Goal: Find specific page/section: Find specific page/section

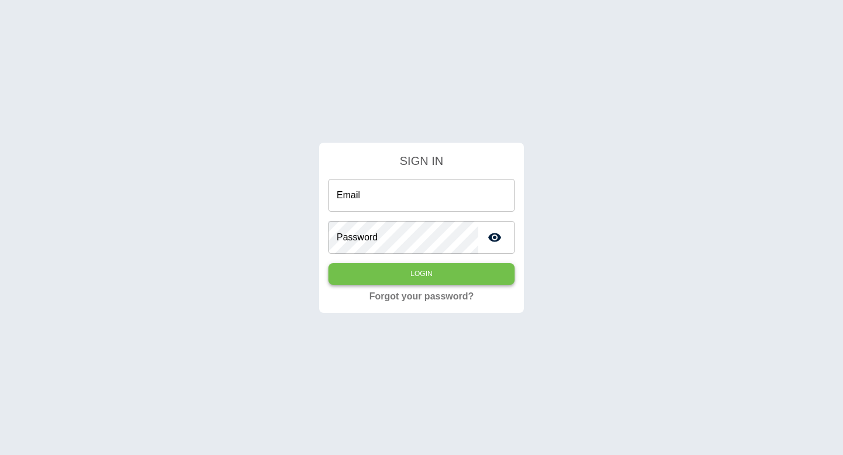
type input "**********"
click at [453, 279] on button "Login" at bounding box center [421, 274] width 186 height 22
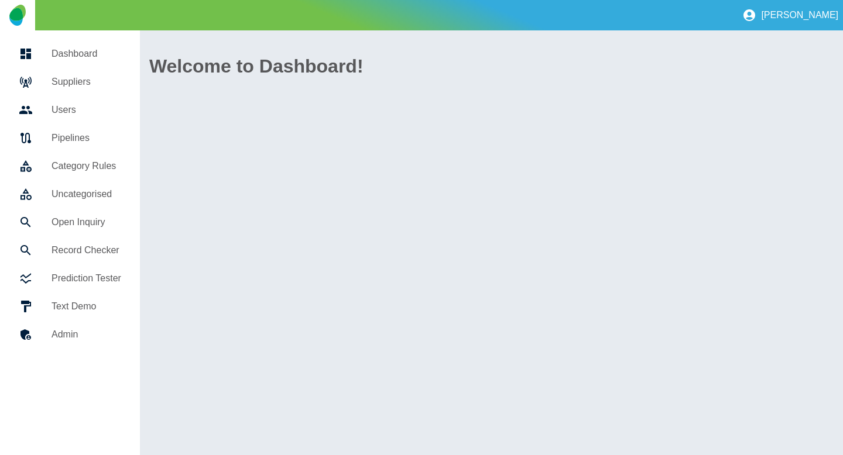
click at [95, 73] on link "Suppliers" at bounding box center [69, 82] width 121 height 28
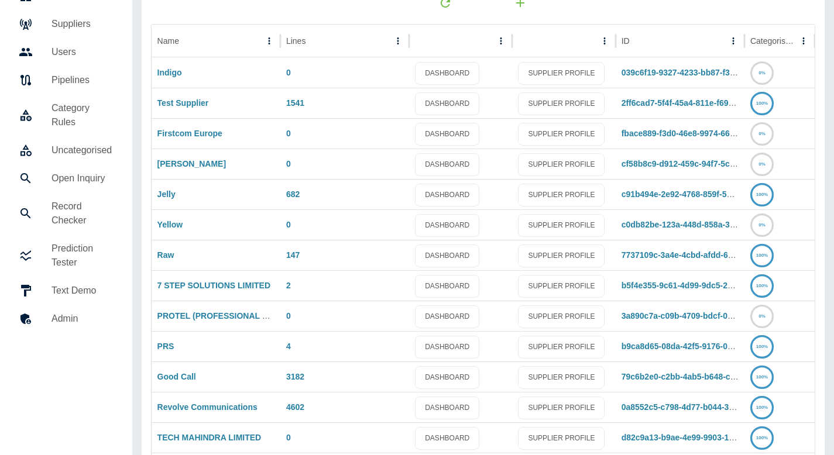
scroll to position [81, 0]
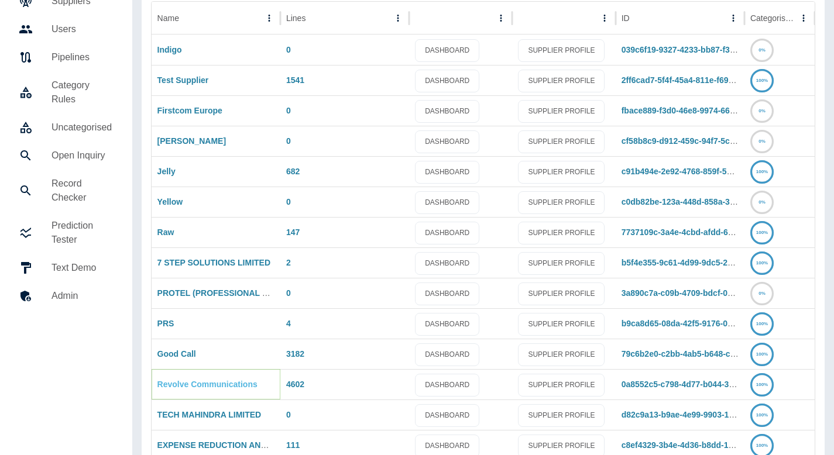
click at [197, 382] on link "Revolve Communications" at bounding box center [207, 384] width 100 height 9
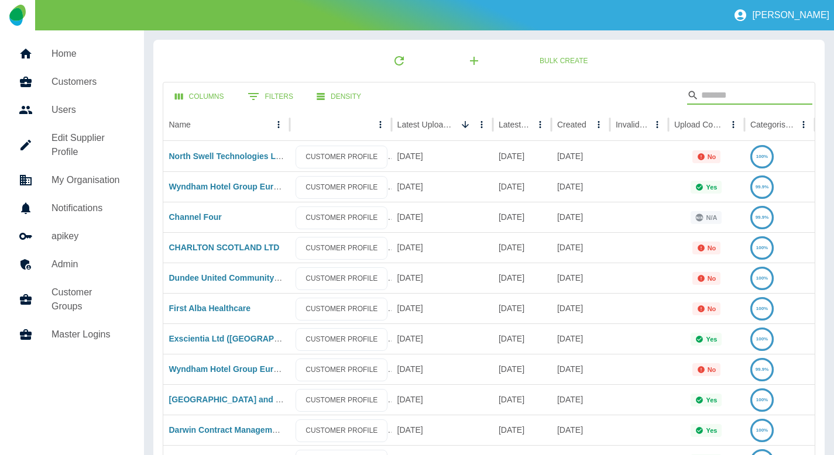
click at [728, 91] on input "Search" at bounding box center [748, 95] width 94 height 19
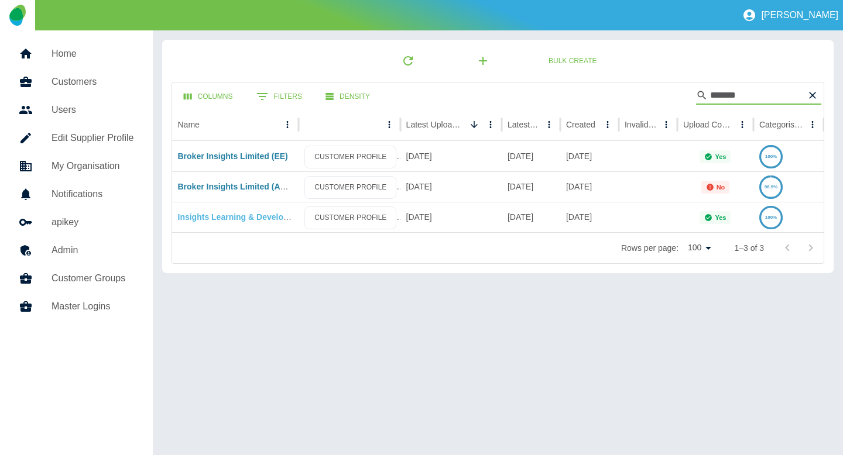
type input "*******"
click at [248, 215] on link "Insights Learning & Development - [DOMAIN_NAME]" at bounding box center [280, 216] width 205 height 9
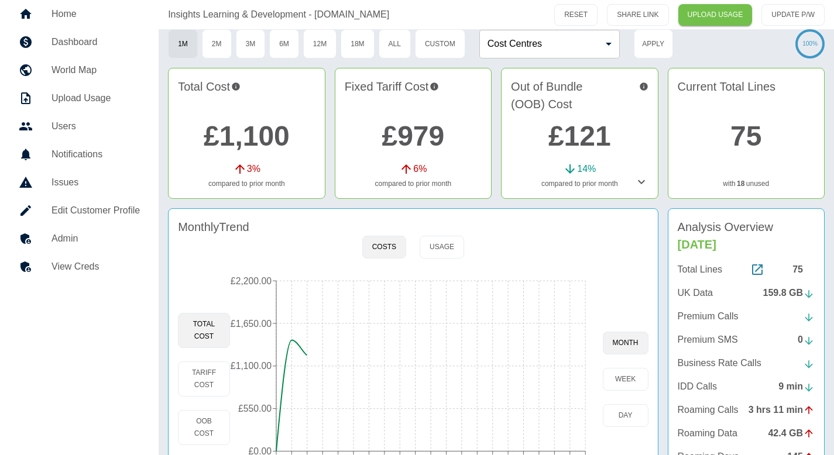
scroll to position [122, 0]
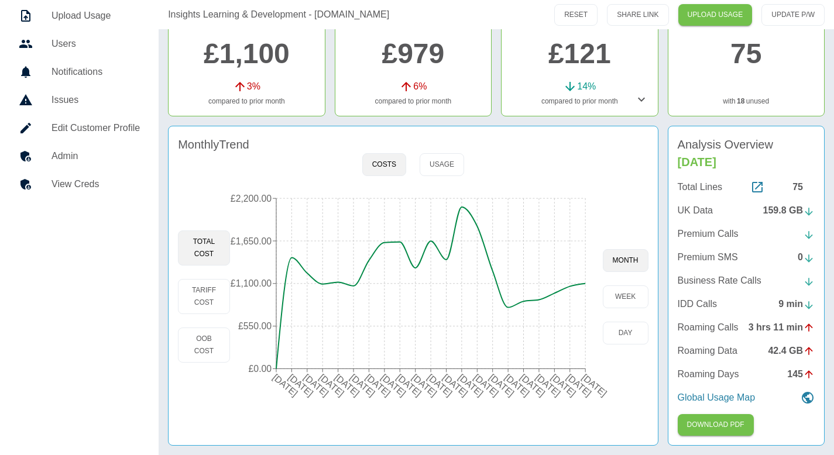
click at [112, 153] on h5 "Admin" at bounding box center [95, 156] width 88 height 14
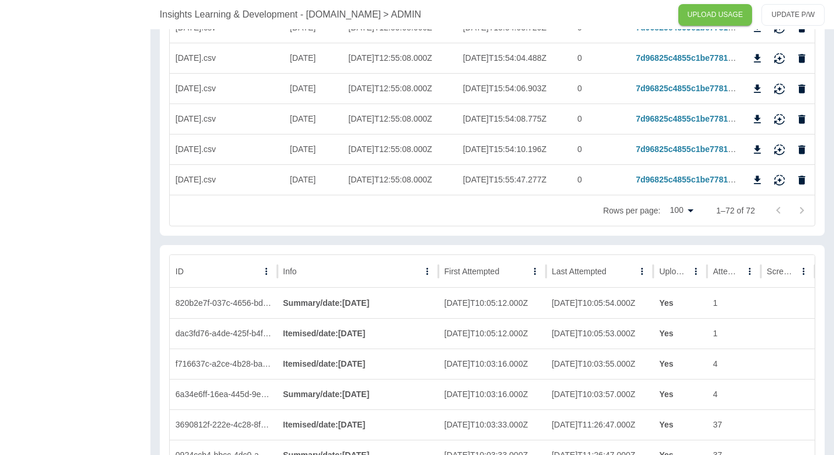
scroll to position [2201, 0]
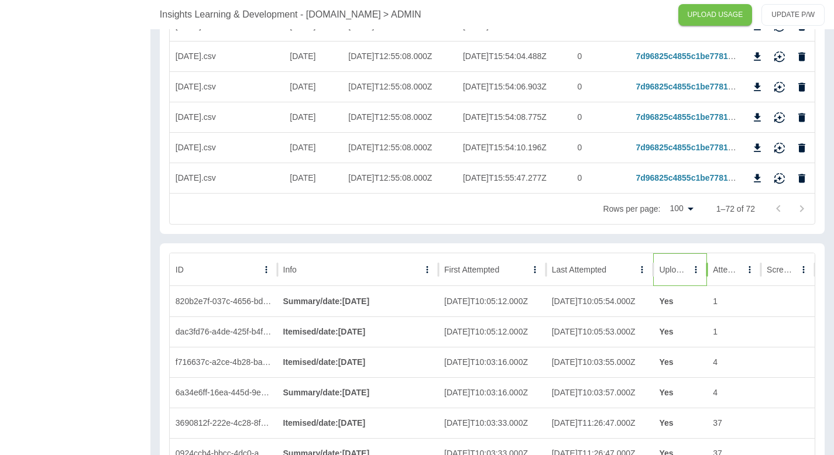
click at [678, 278] on div "Uploaded" at bounding box center [673, 269] width 29 height 32
click at [679, 274] on icon "Sort" at bounding box center [679, 269] width 11 height 11
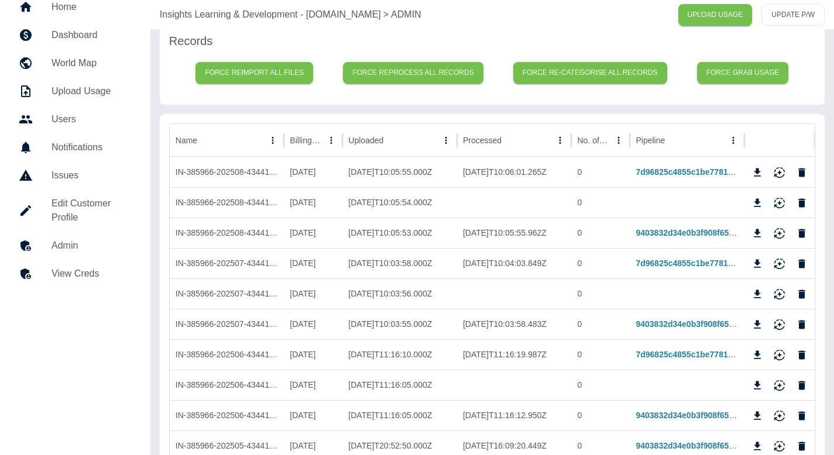
scroll to position [0, 0]
